Goal: Transaction & Acquisition: Subscribe to service/newsletter

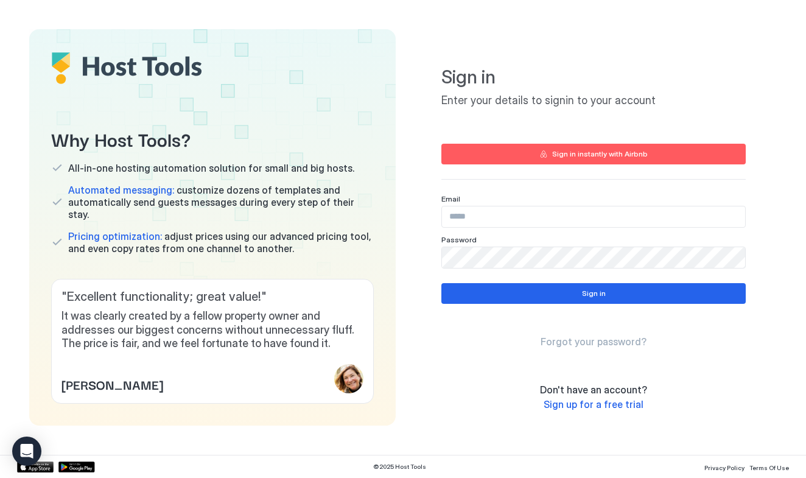
click at [463, 220] on input "Input Field" at bounding box center [593, 216] width 303 height 21
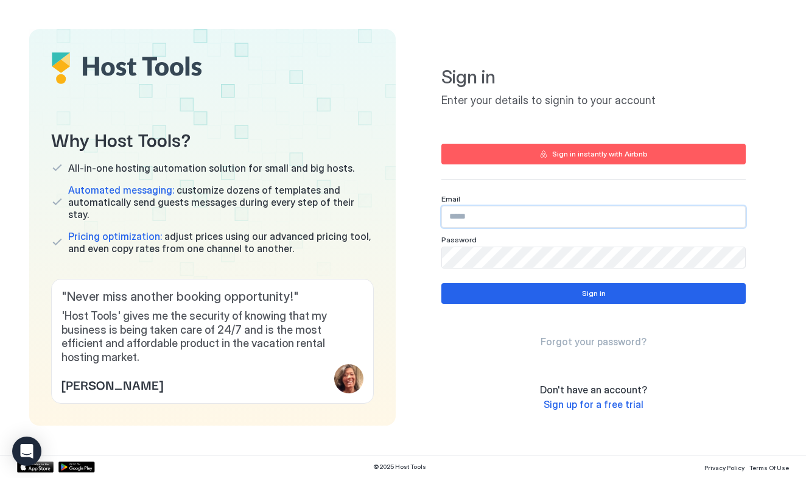
type input "**********"
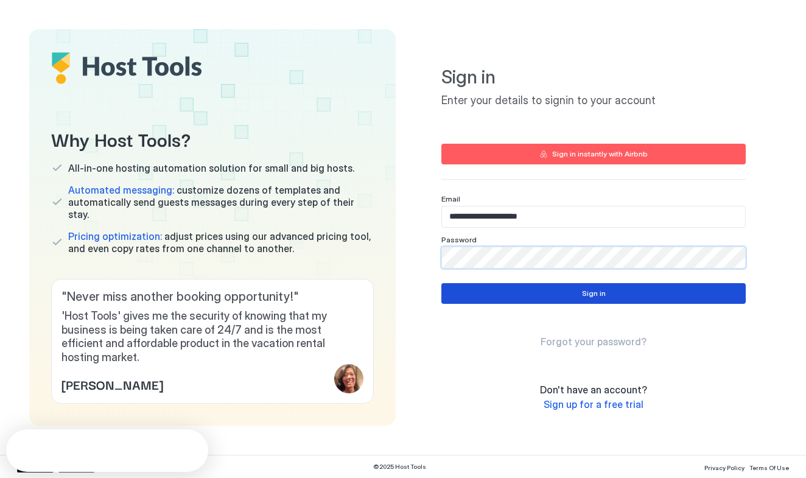
click at [499, 292] on button "Sign in" at bounding box center [593, 293] width 304 height 21
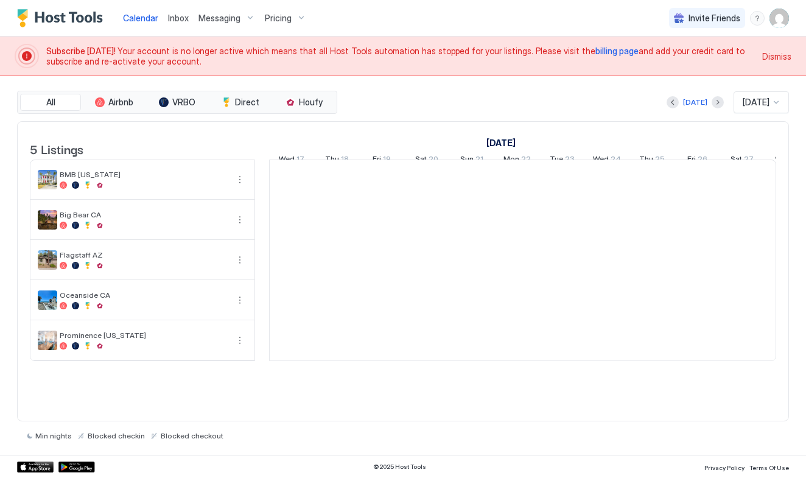
scroll to position [0, 676]
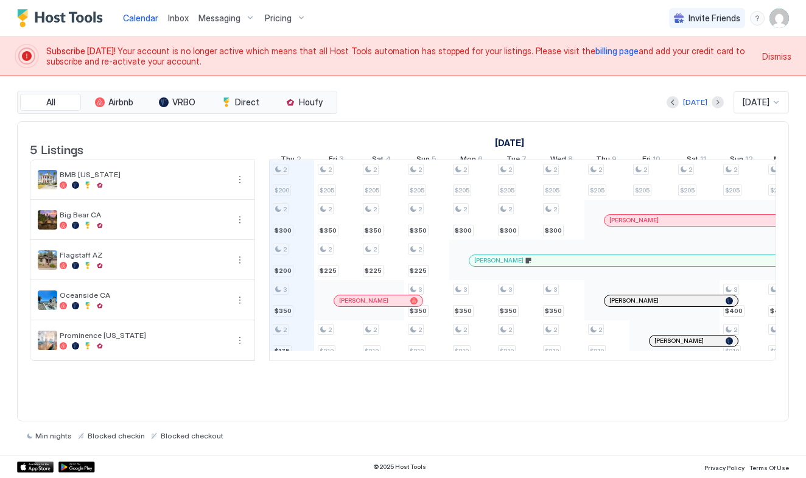
click at [595, 51] on span "billing page" at bounding box center [616, 51] width 43 height 10
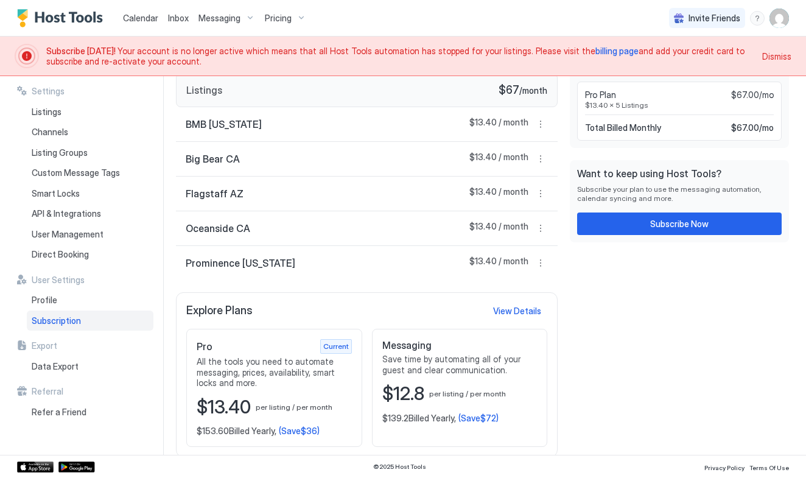
scroll to position [164, 0]
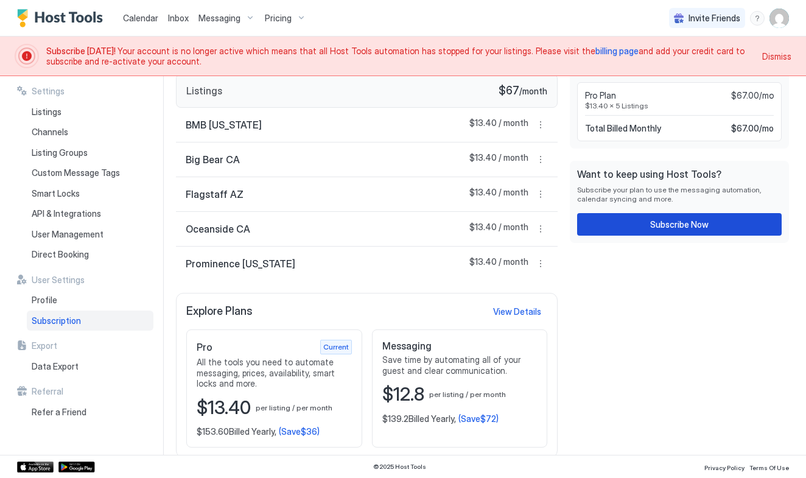
click at [617, 224] on button "Subscribe Now" at bounding box center [679, 224] width 205 height 23
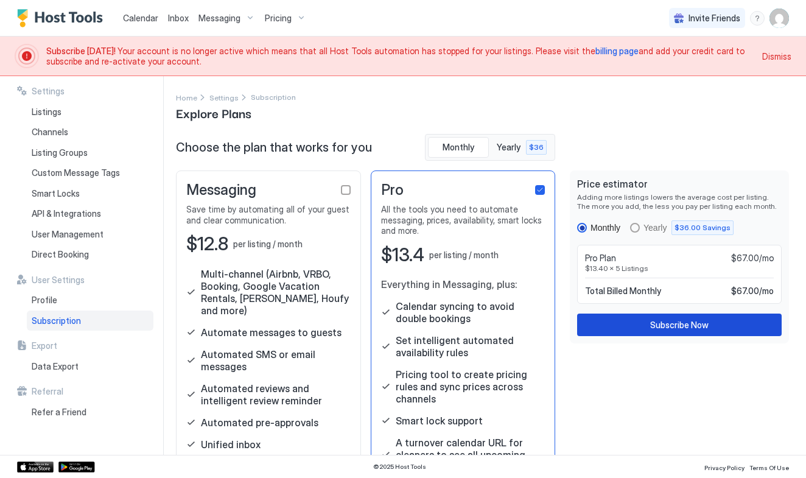
click at [593, 320] on button "Subscribe Now" at bounding box center [679, 324] width 205 height 23
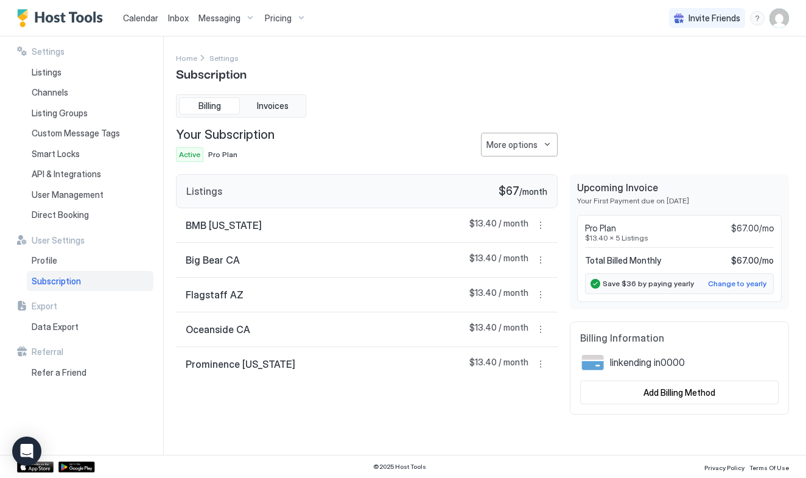
click at [701, 16] on span "Invite Friends" at bounding box center [714, 18] width 52 height 11
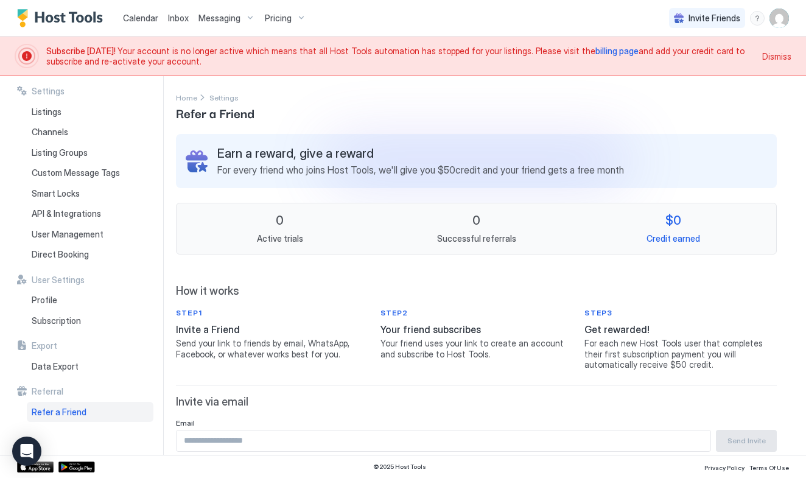
click at [774, 54] on span "Dismiss" at bounding box center [776, 56] width 29 height 13
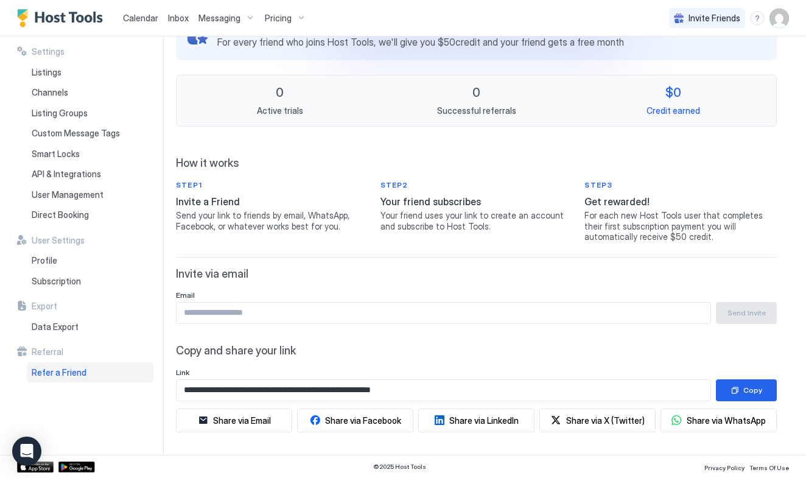
scroll to position [88, 0]
click at [26, 442] on div "Open Intercom Messenger" at bounding box center [27, 451] width 32 height 32
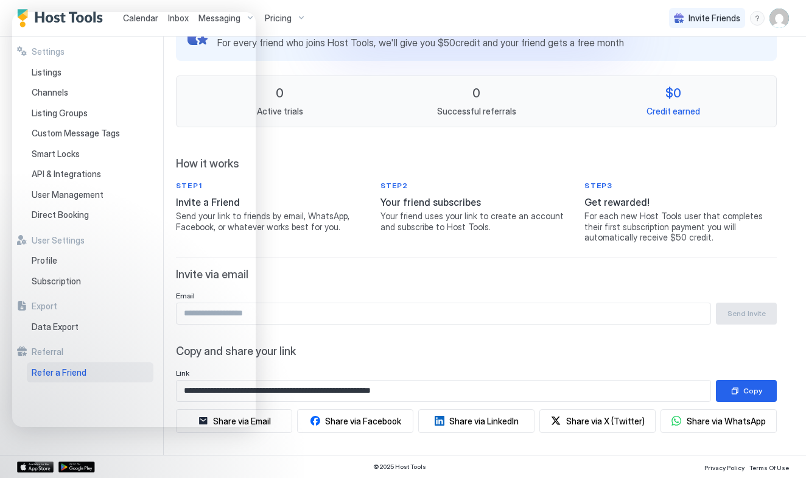
click at [591, 18] on div "Calendar Inbox Messaging Pricing Invite Friends CB" at bounding box center [403, 18] width 806 height 37
